Goal: Transaction & Acquisition: Book appointment/travel/reservation

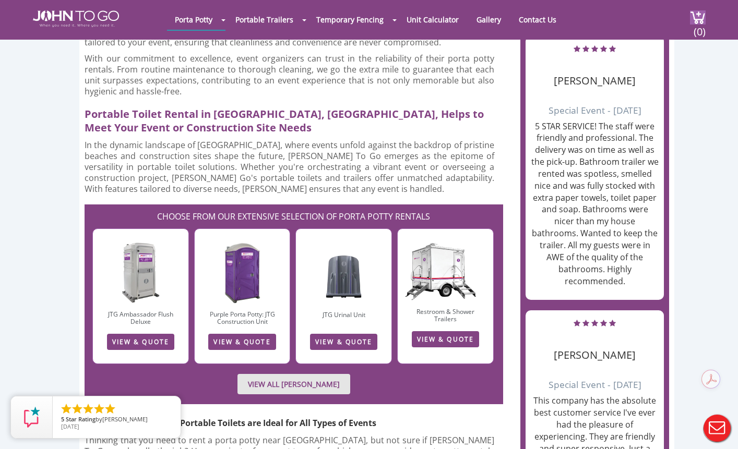
scroll to position [786, 0]
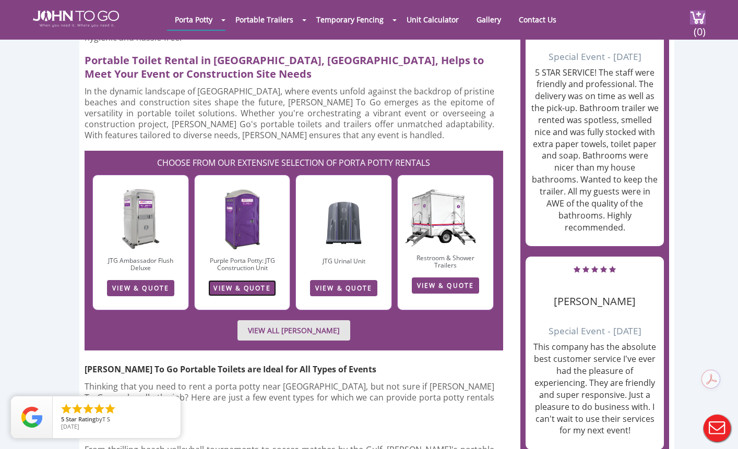
click at [247, 280] on link "VIEW & QUOTE" at bounding box center [241, 288] width 67 height 16
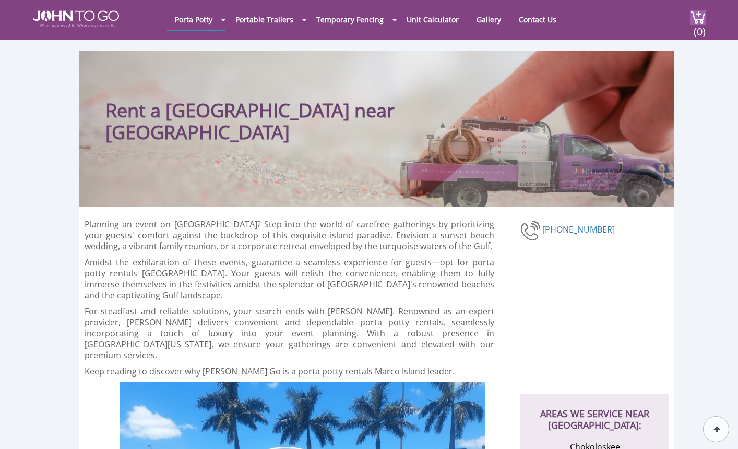
scroll to position [786, 0]
